Goal: Check status: Check status

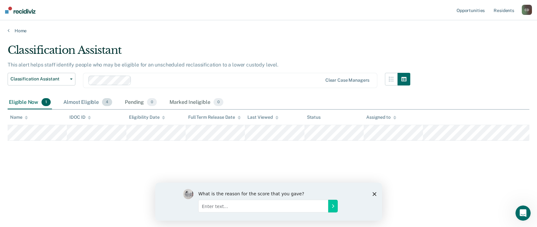
click at [81, 103] on div "Almost Eligible 4" at bounding box center [87, 103] width 51 height 14
